Goal: Information Seeking & Learning: Learn about a topic

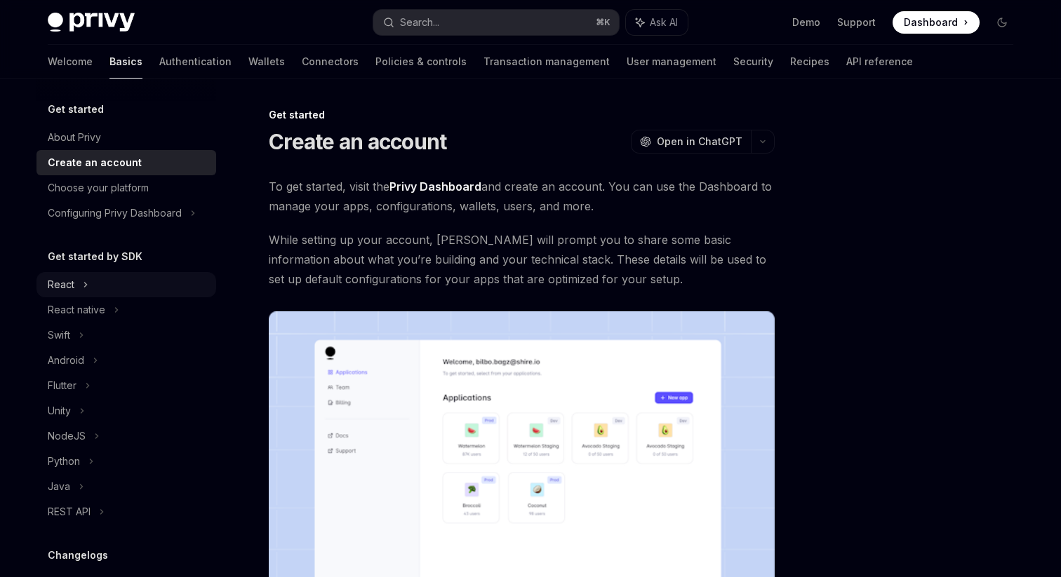
click at [104, 276] on div "React" at bounding box center [126, 284] width 180 height 25
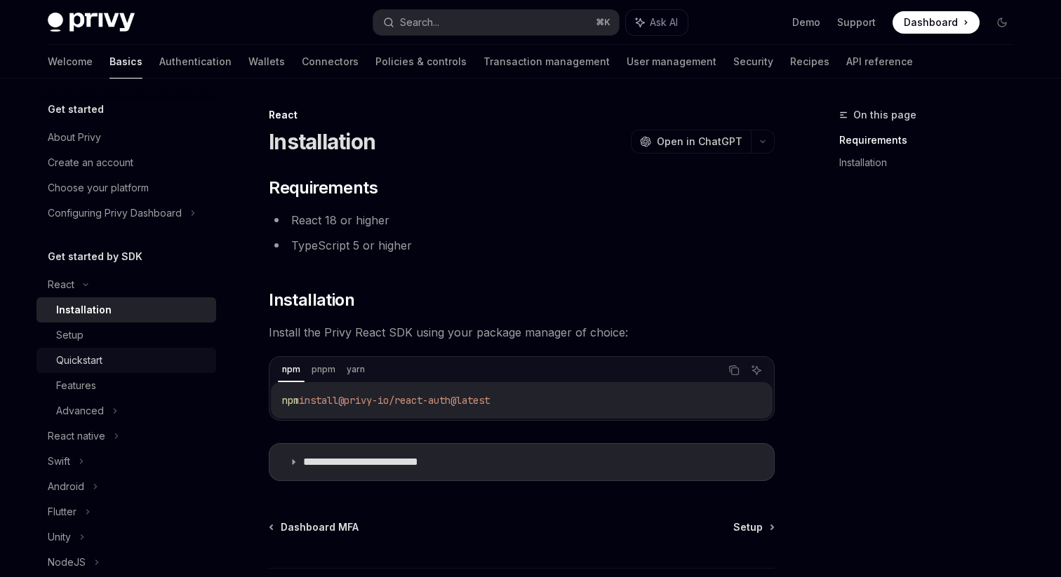
click at [93, 366] on div "Quickstart" at bounding box center [79, 360] width 46 height 17
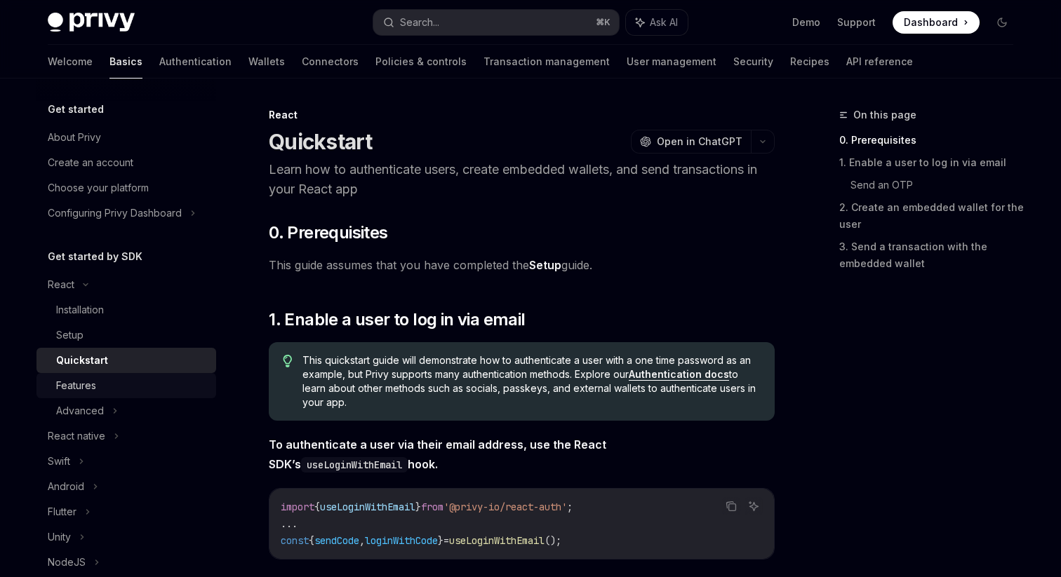
click at [92, 384] on div "Features" at bounding box center [76, 385] width 40 height 17
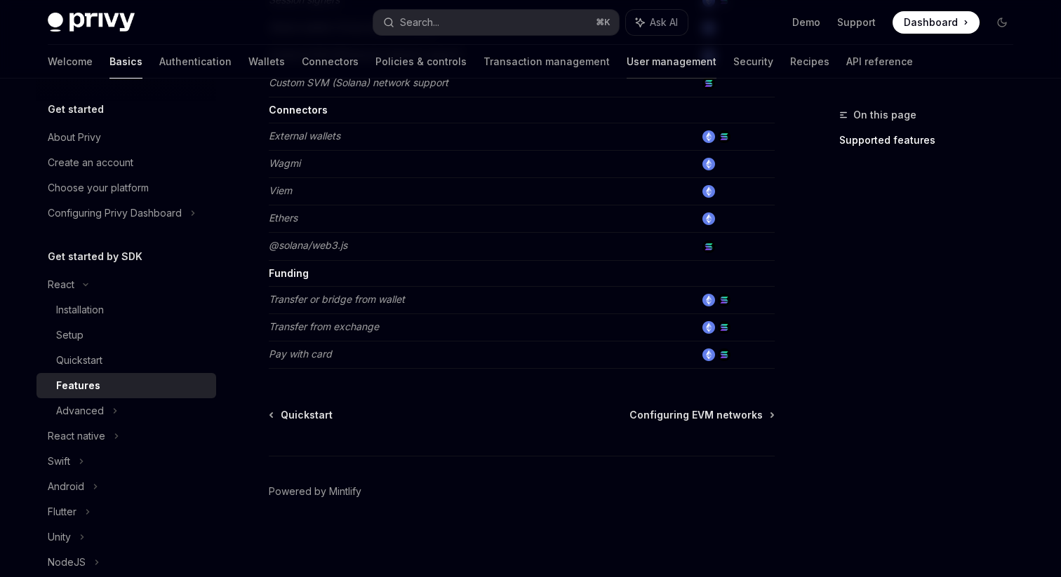
click at [626, 57] on link "User management" at bounding box center [671, 62] width 90 height 34
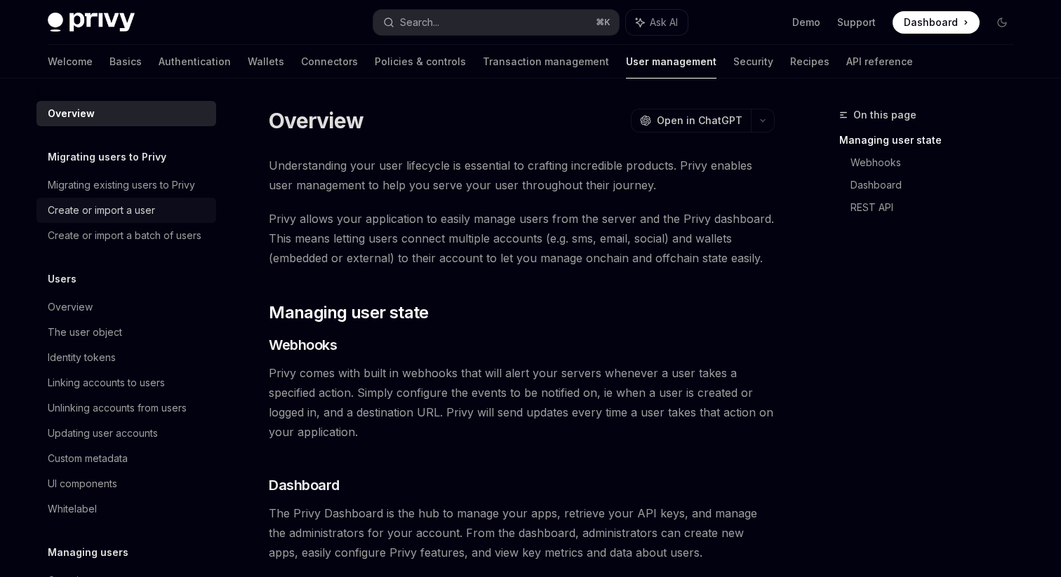
click at [177, 211] on div "Create or import a user" at bounding box center [128, 210] width 160 height 17
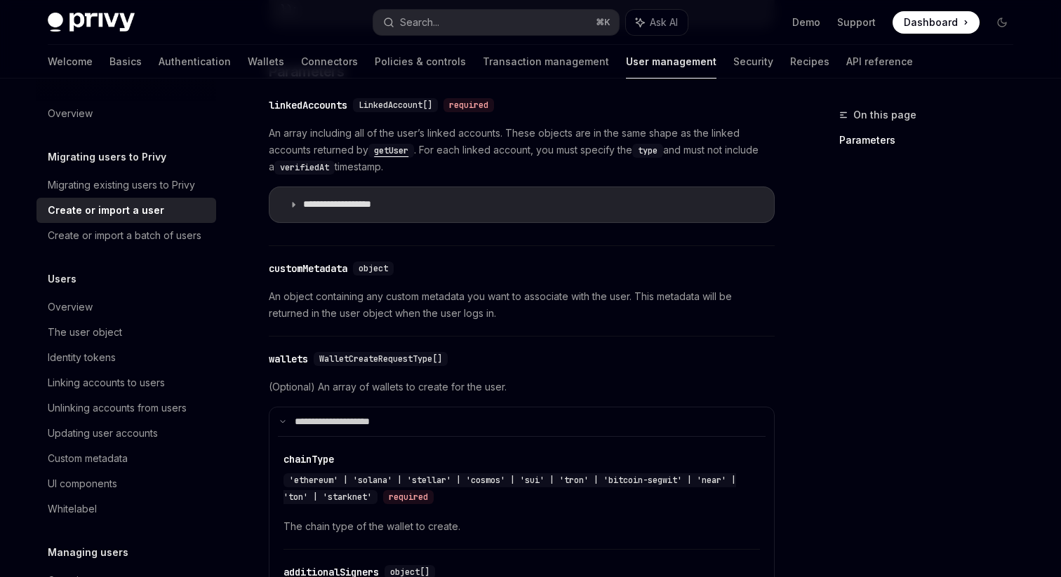
scroll to position [622, 0]
click at [102, 336] on div "The user object" at bounding box center [85, 332] width 74 height 17
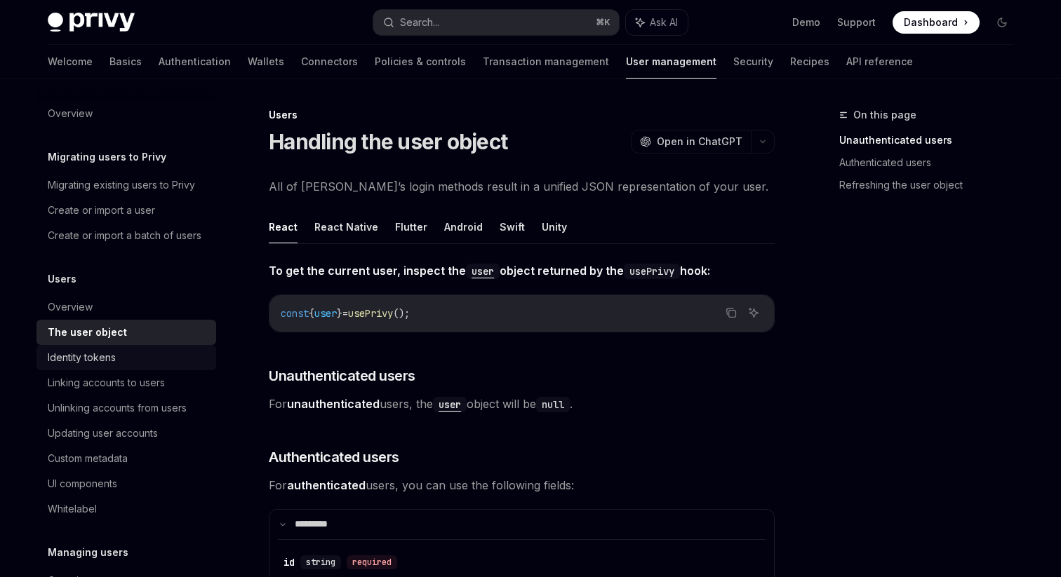
click at [105, 357] on div "Identity tokens" at bounding box center [82, 357] width 68 height 17
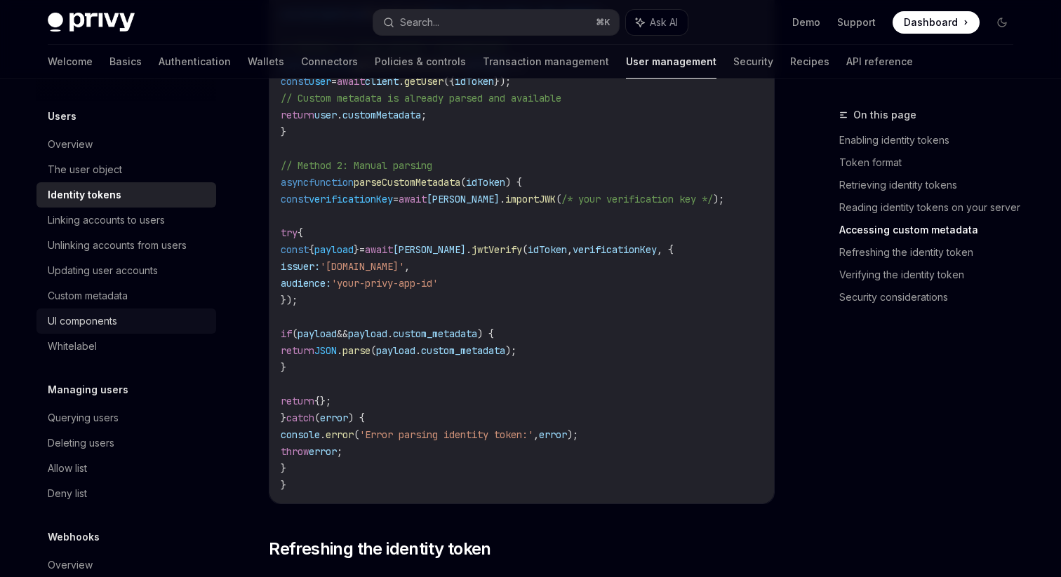
scroll to position [173, 0]
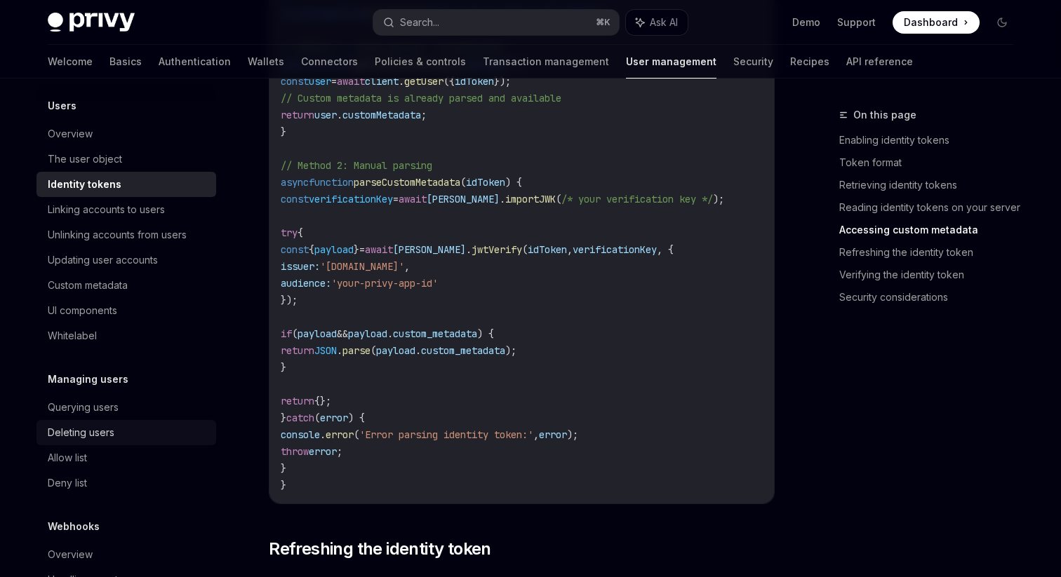
click at [128, 439] on div "Deleting users" at bounding box center [128, 432] width 160 height 17
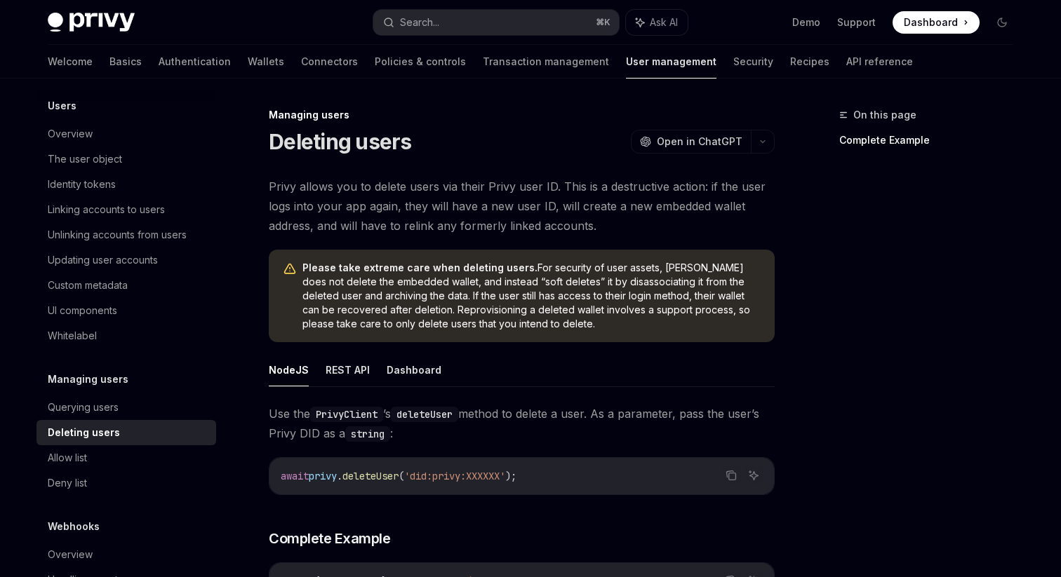
scroll to position [217, 0]
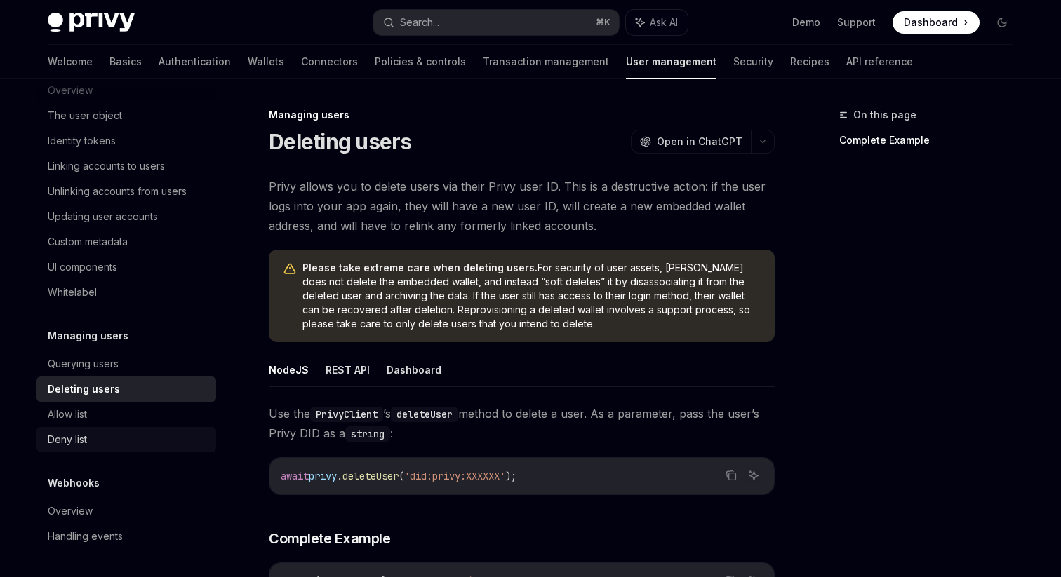
click at [128, 436] on div "Deny list" at bounding box center [128, 439] width 160 height 17
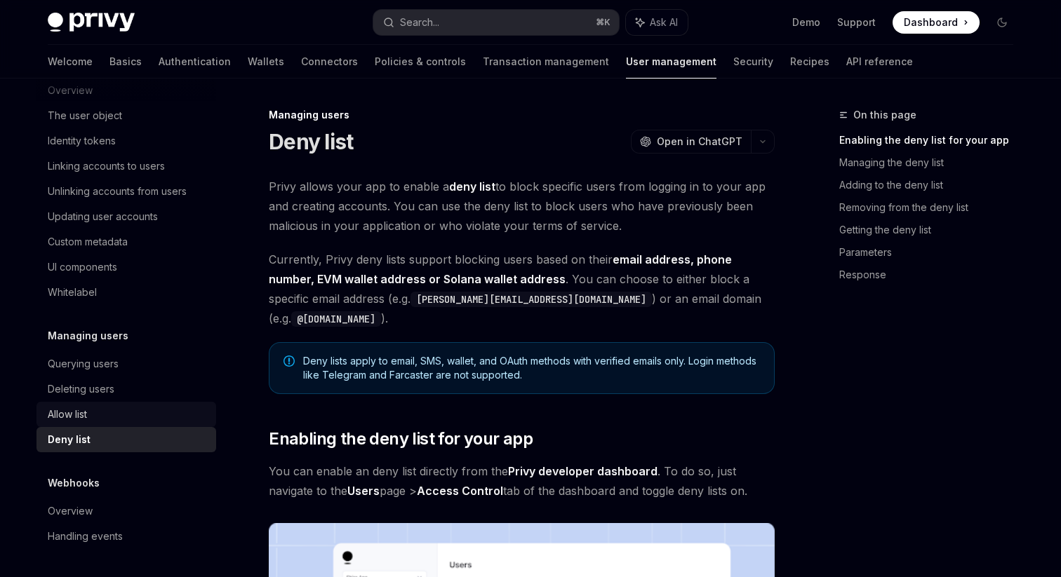
click at [130, 414] on div "Allow list" at bounding box center [128, 414] width 160 height 17
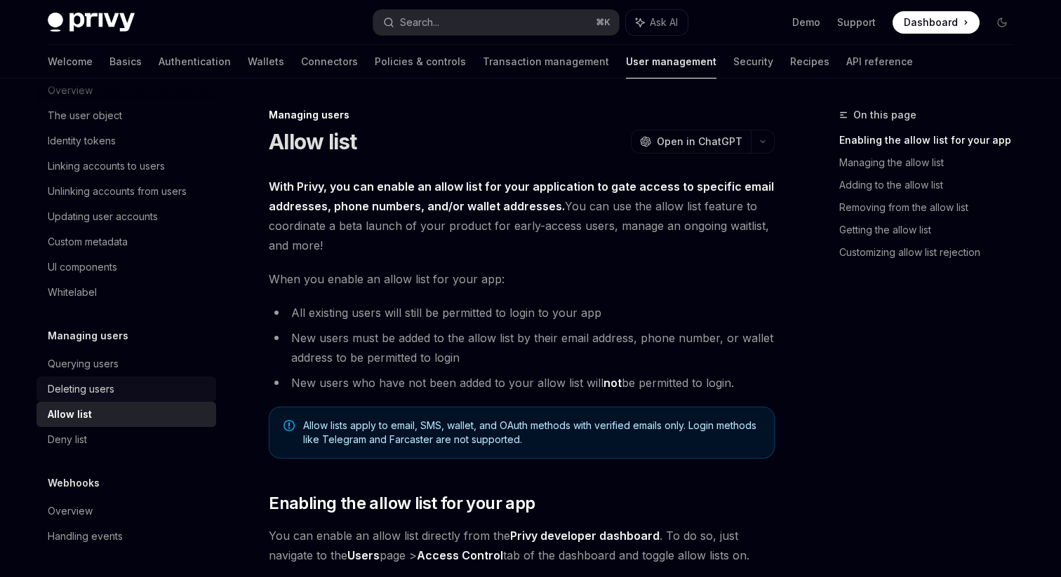
click at [137, 379] on link "Deleting users" at bounding box center [126, 389] width 180 height 25
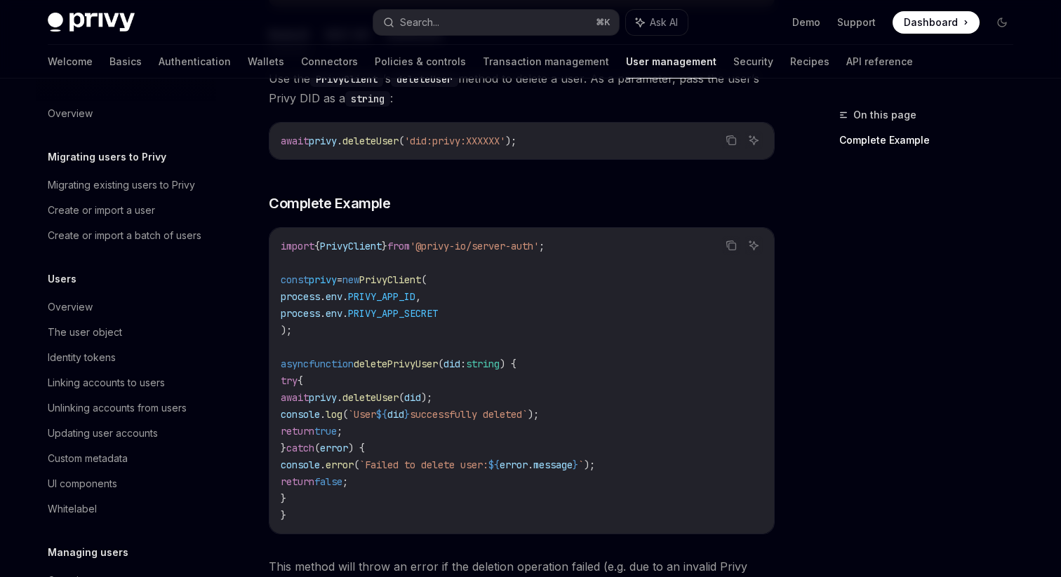
scroll to position [333, 0]
click at [733, 59] on link "Security" at bounding box center [753, 62] width 40 height 34
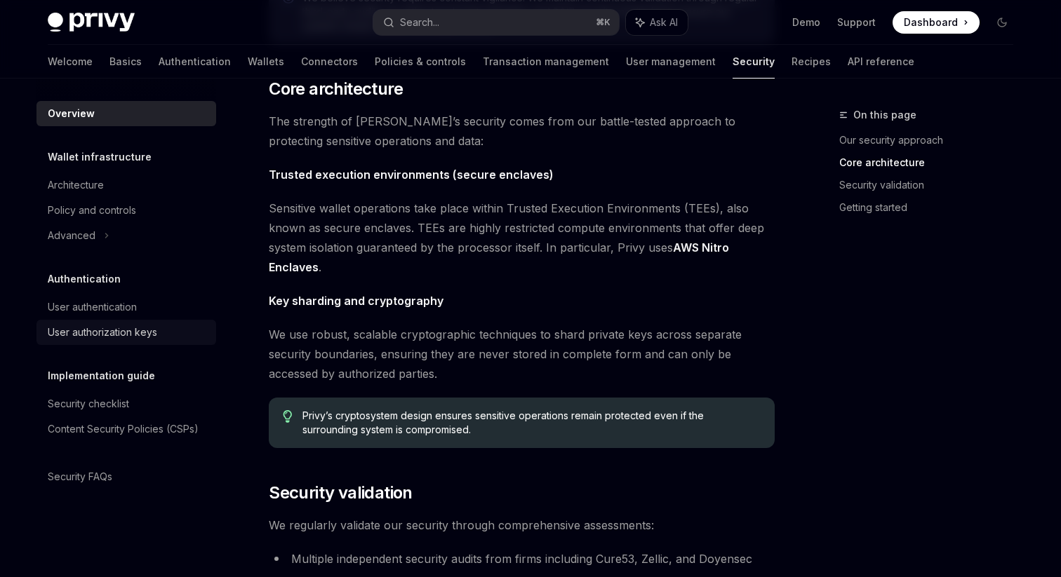
scroll to position [490, 0]
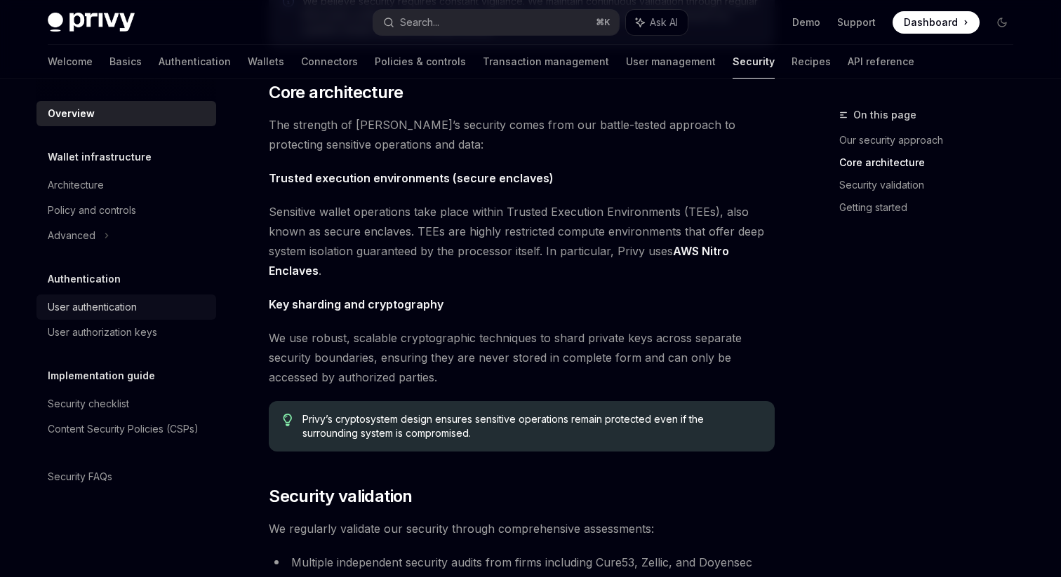
click at [140, 311] on div "User authentication" at bounding box center [128, 307] width 160 height 17
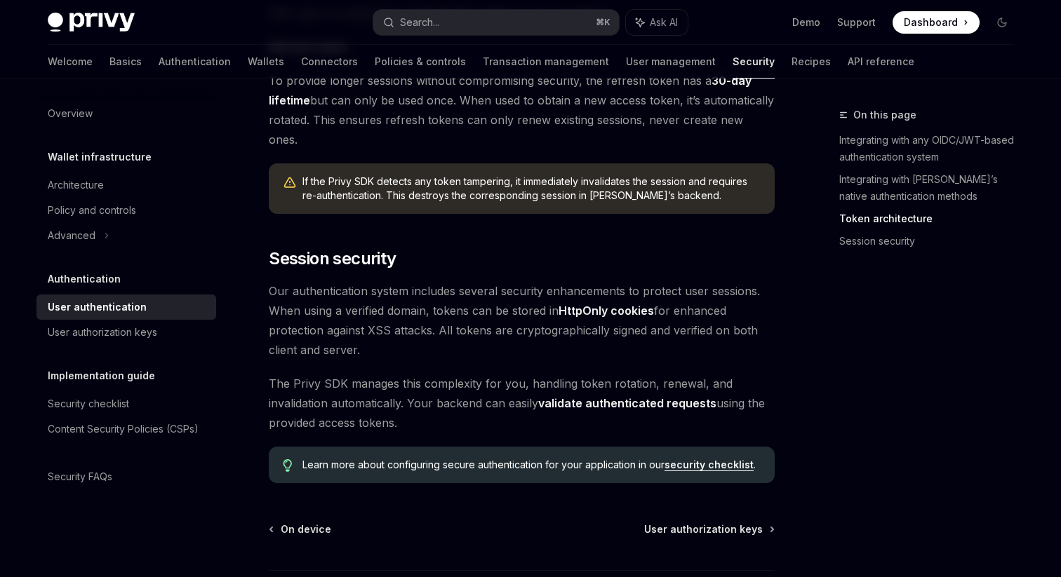
scroll to position [1089, 0]
click at [142, 337] on div "User authorization keys" at bounding box center [102, 332] width 109 height 17
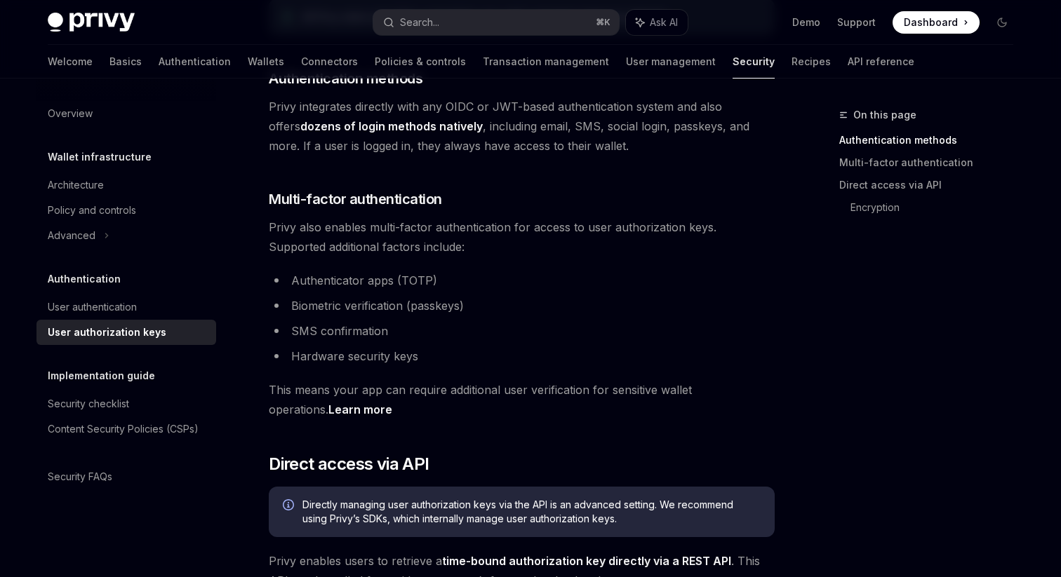
scroll to position [327, 0]
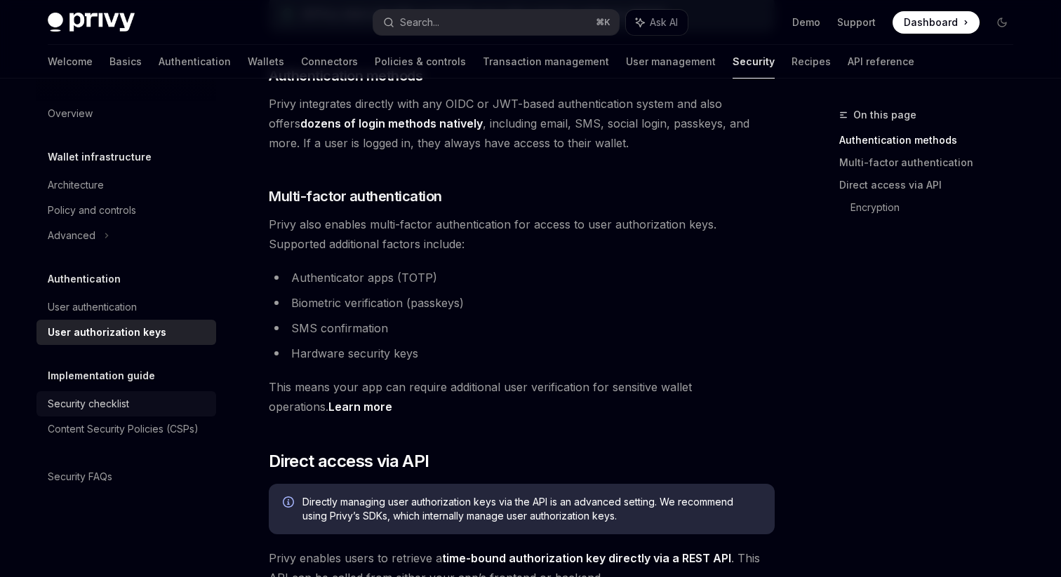
click at [138, 409] on div "Security checklist" at bounding box center [128, 404] width 160 height 17
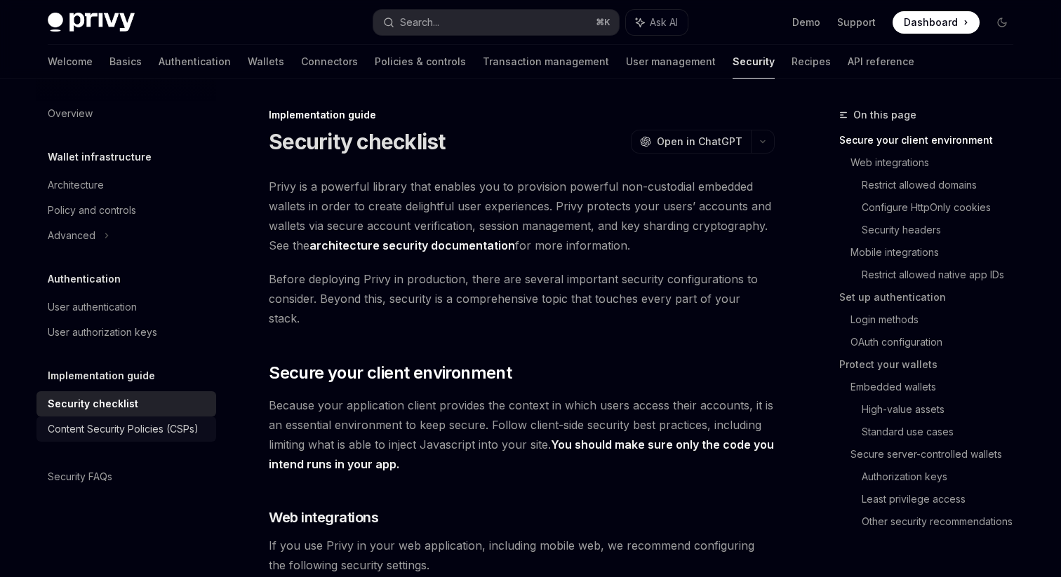
click at [131, 429] on div "Content Security Policies (CSPs)" at bounding box center [123, 429] width 151 height 17
type textarea "*"
